Goal: Transaction & Acquisition: Obtain resource

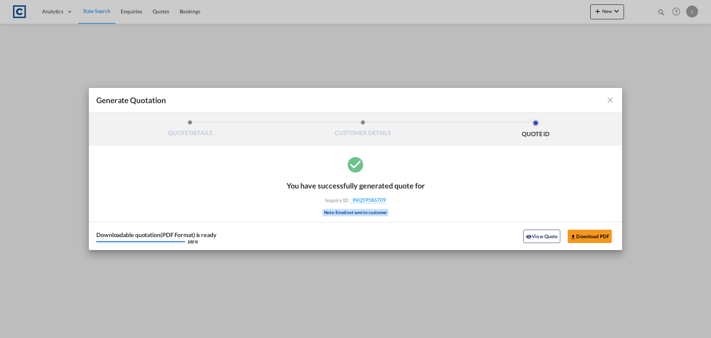
click at [613, 99] on md-icon "icon-close fg-AAA8AD cursor m-0" at bounding box center [610, 100] width 9 height 9
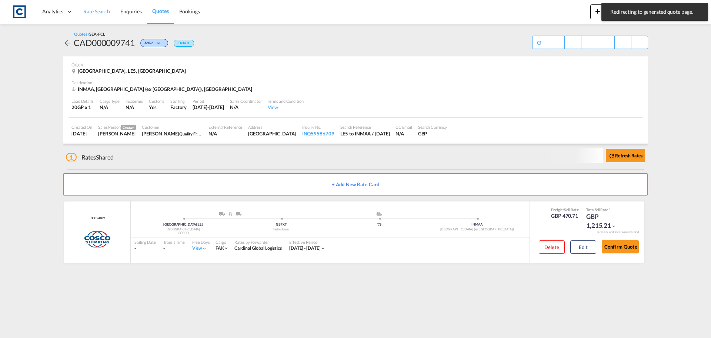
click at [88, 11] on span "Rate Search" at bounding box center [96, 11] width 27 height 6
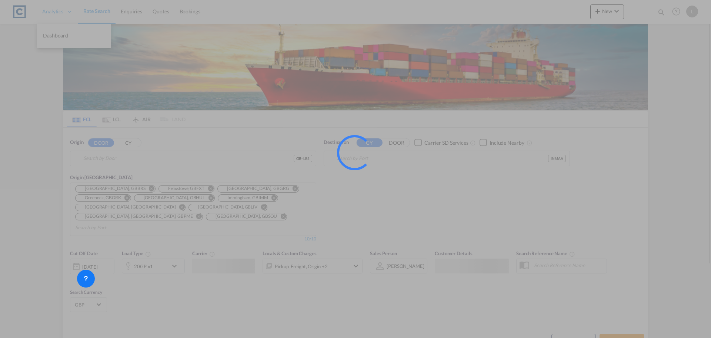
type input "GB-LE5, [GEOGRAPHIC_DATA]"
type input "[GEOGRAPHIC_DATA] (ex [GEOGRAPHIC_DATA]), INMAA"
